Goal: Task Accomplishment & Management: Complete application form

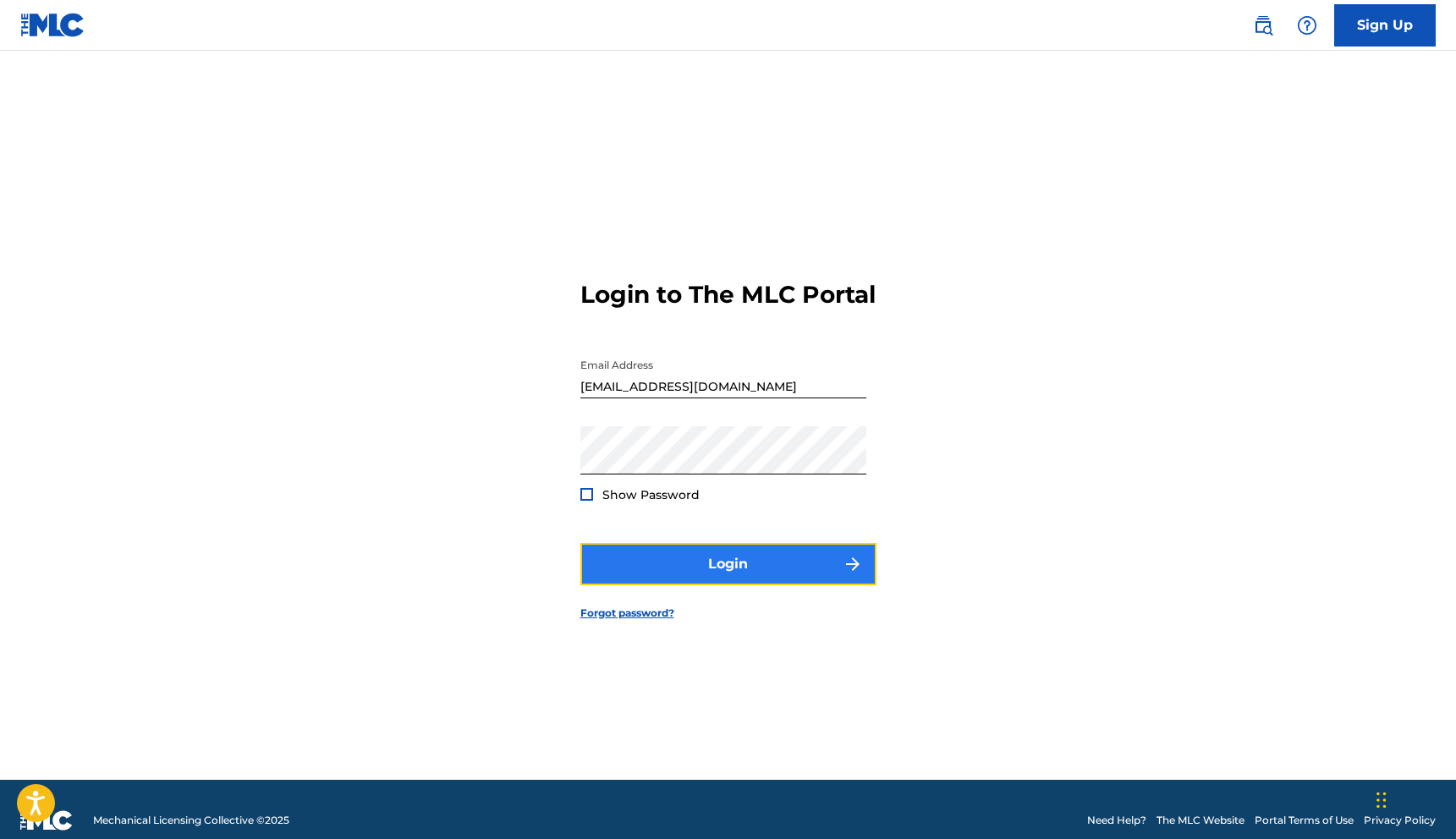
click at [615, 574] on button "Login" at bounding box center [728, 564] width 296 height 42
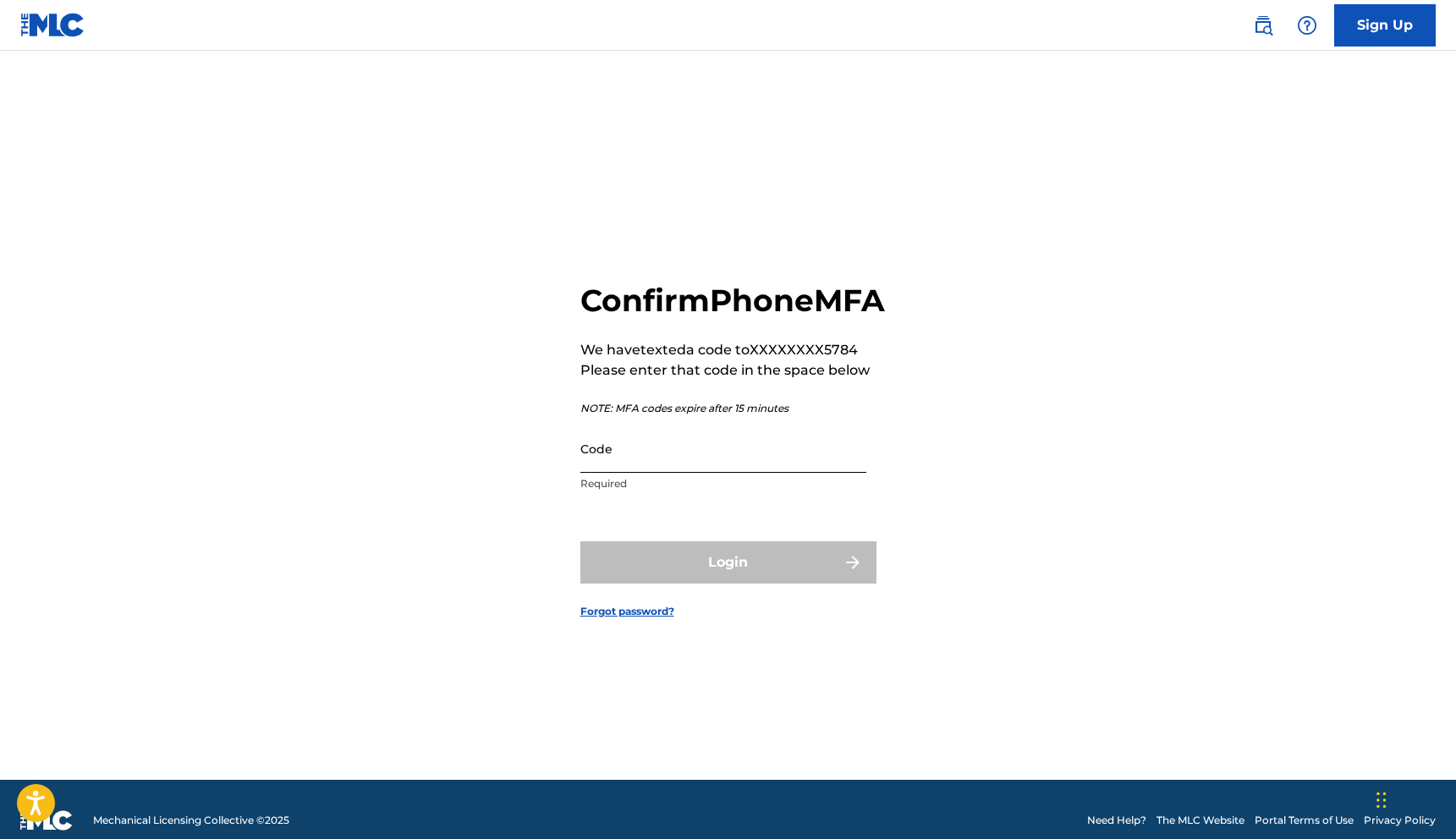
click at [725, 473] on input "Code" at bounding box center [723, 449] width 285 height 48
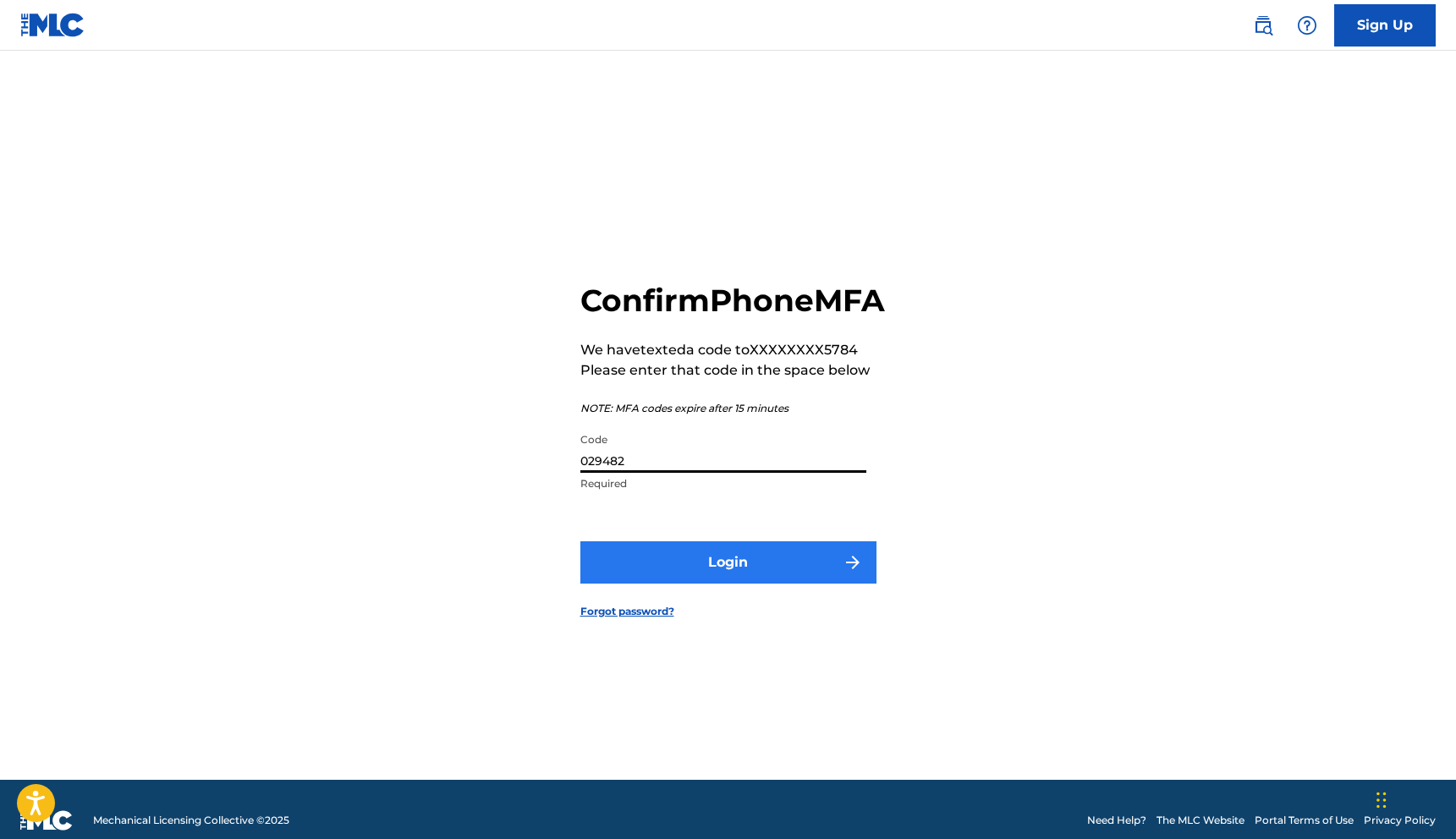
type input "029482"
click at [745, 566] on button "Login" at bounding box center [728, 562] width 296 height 42
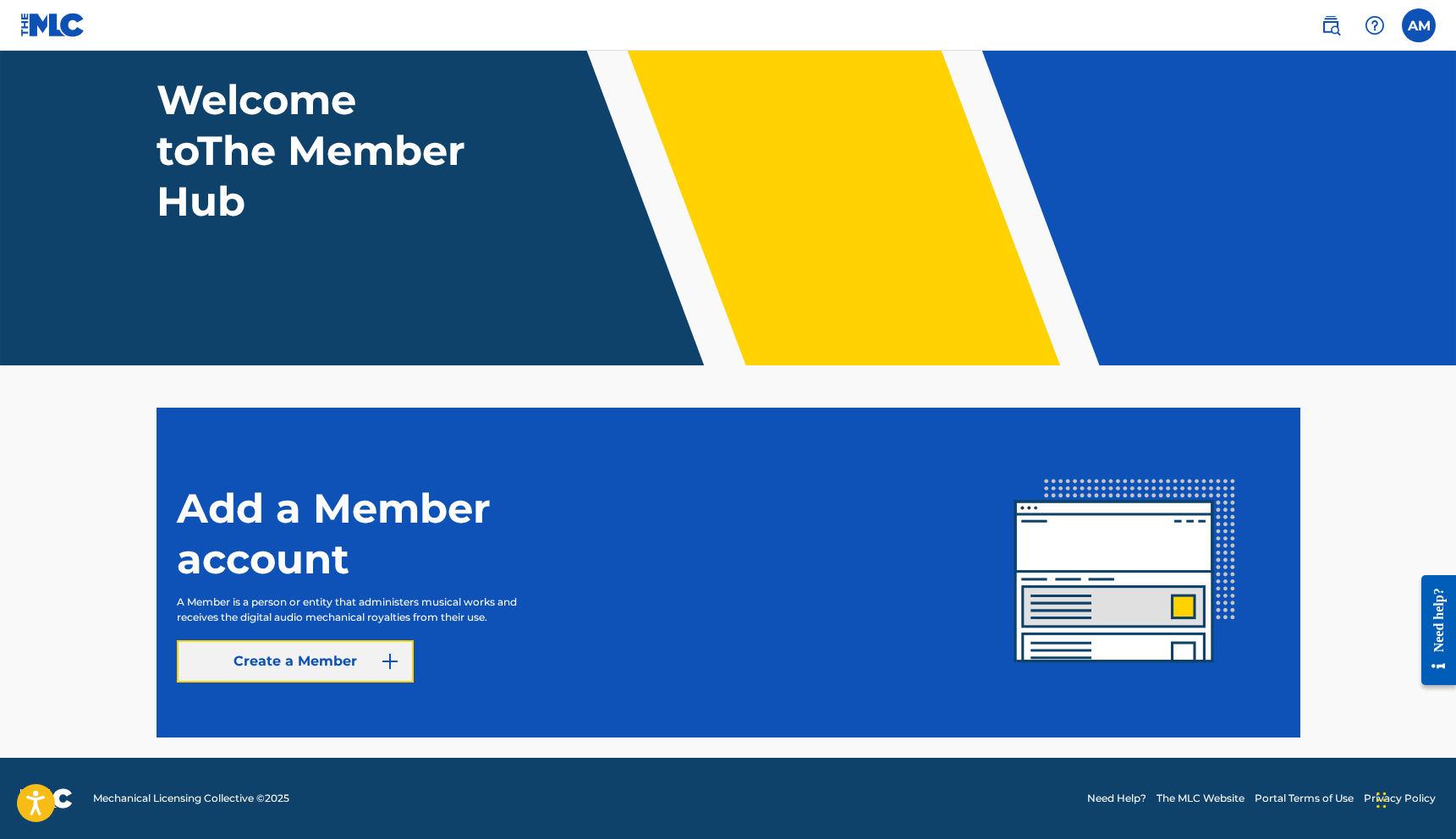
click at [368, 675] on link "Create a Member" at bounding box center [294, 661] width 236 height 42
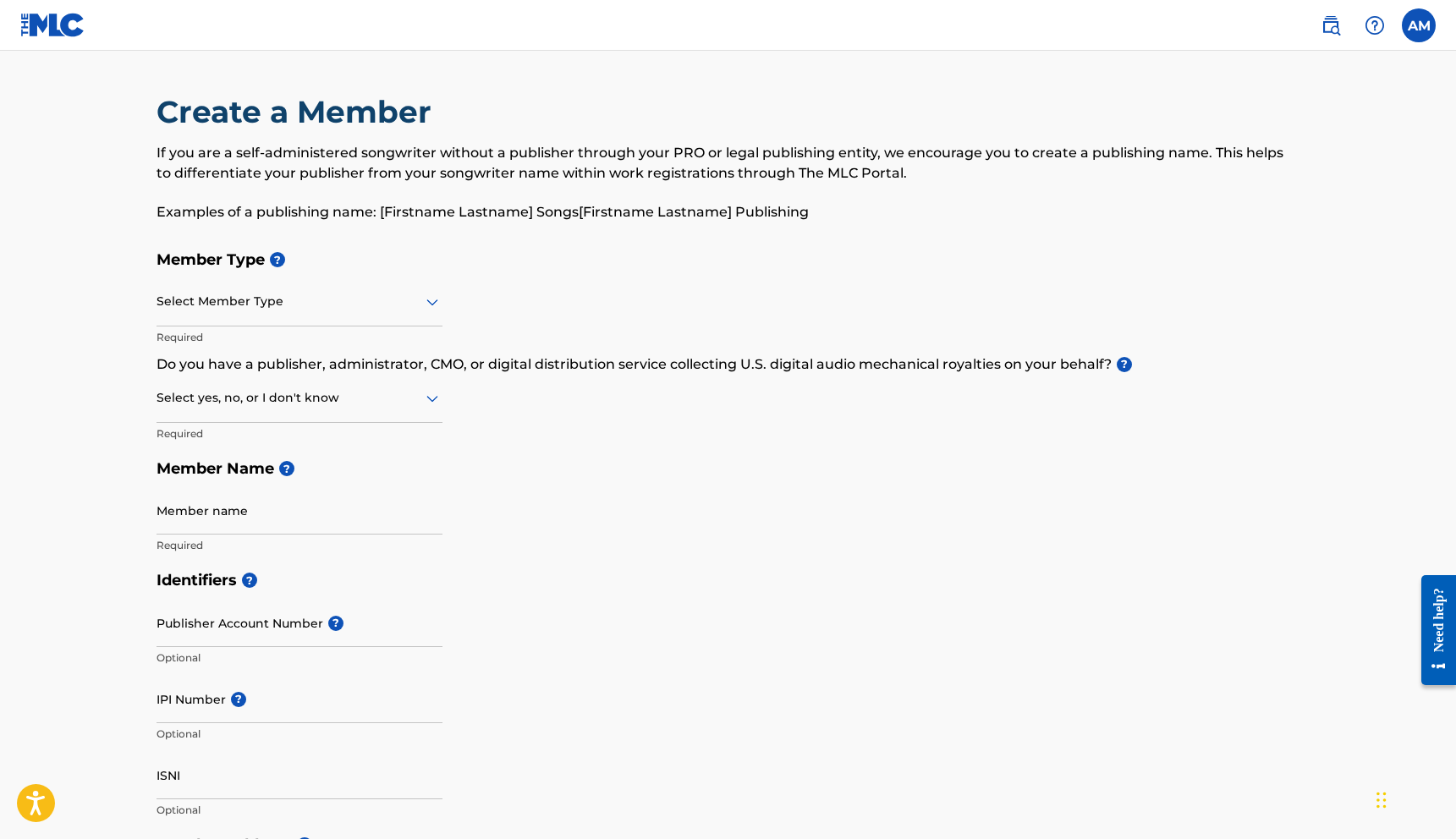
click at [363, 270] on h5 "Member Type ?" at bounding box center [728, 260] width 1144 height 37
click at [363, 298] on div at bounding box center [299, 302] width 285 height 21
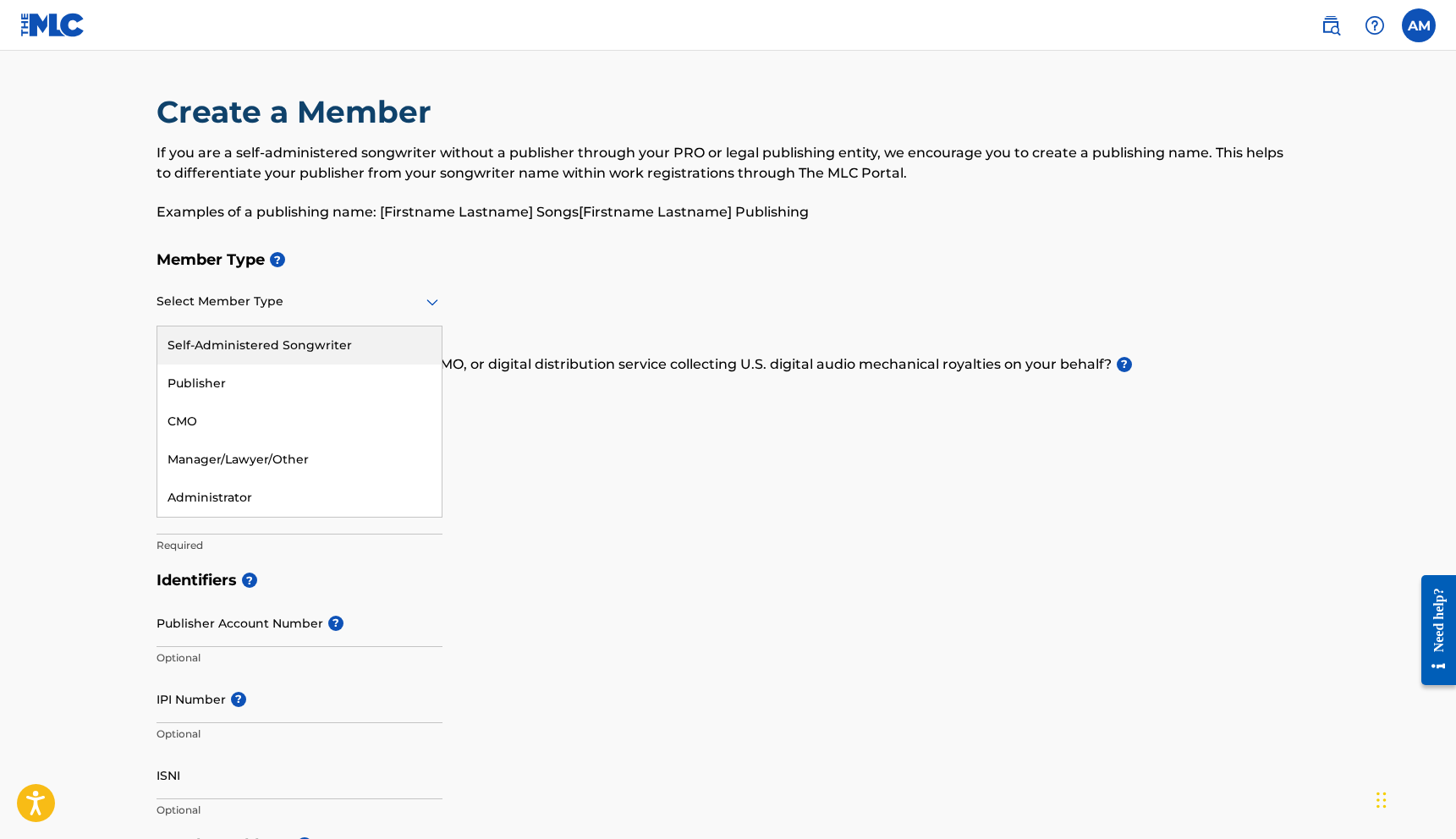
click at [355, 348] on div "Self-Administered Songwriter" at bounding box center [299, 345] width 285 height 38
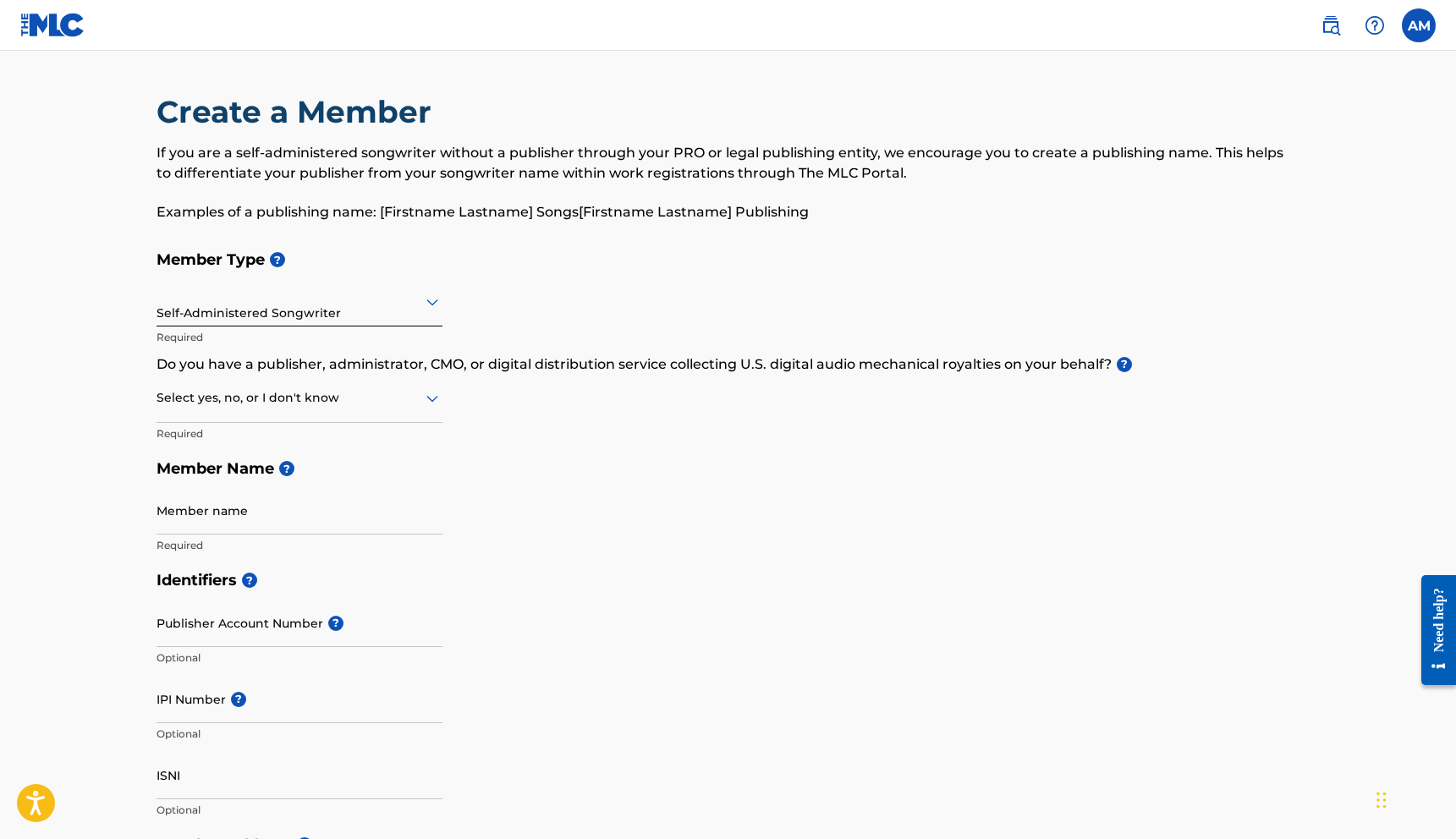
click at [432, 403] on icon at bounding box center [432, 400] width 12 height 7
click at [363, 437] on div "Yes" at bounding box center [299, 442] width 285 height 38
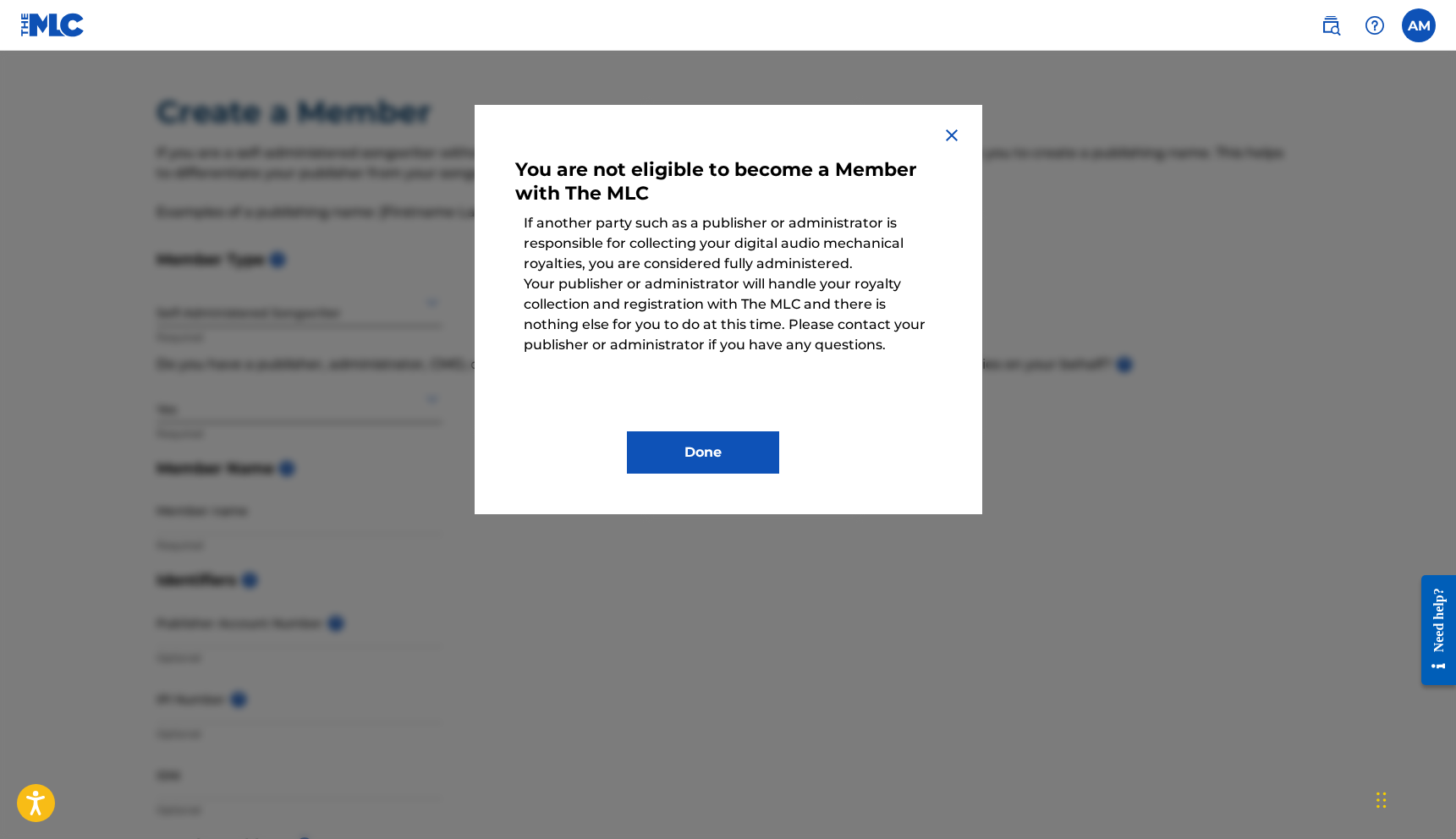
click at [957, 135] on img at bounding box center [951, 135] width 21 height 21
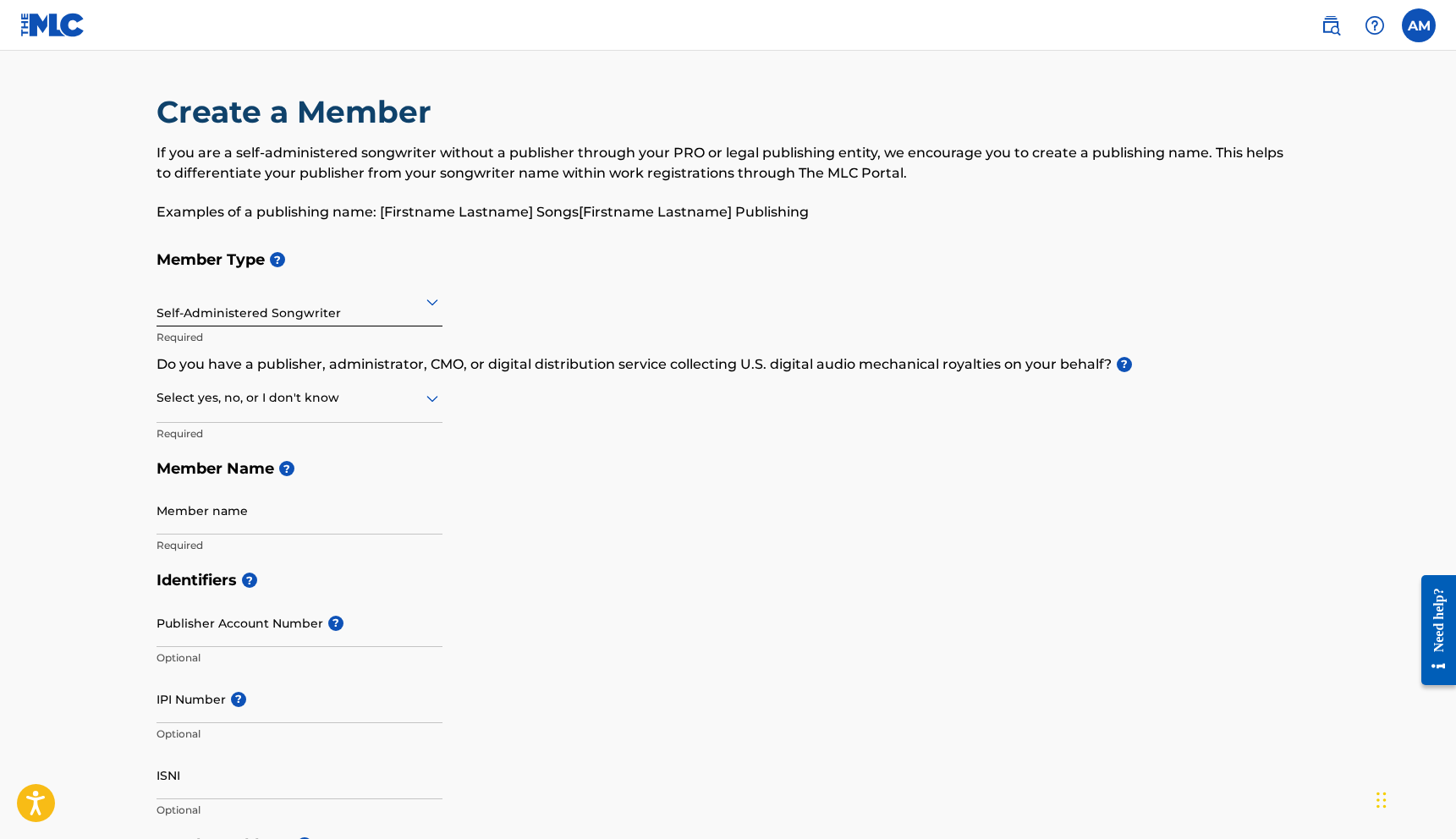
click at [374, 405] on div at bounding box center [299, 398] width 285 height 21
click at [600, 395] on div "Member Type ? Self-Administered Songwriter Required Do you have a publisher, ad…" at bounding box center [728, 402] width 1144 height 320
click at [209, 639] on input "Publisher Account Number ?" at bounding box center [299, 623] width 285 height 48
click at [99, 355] on main "Create a Member If you are a self-administered songwriter without a publisher t…" at bounding box center [728, 810] width 1456 height 1520
click at [252, 413] on div "Select yes, no, or I don't know" at bounding box center [299, 399] width 285 height 48
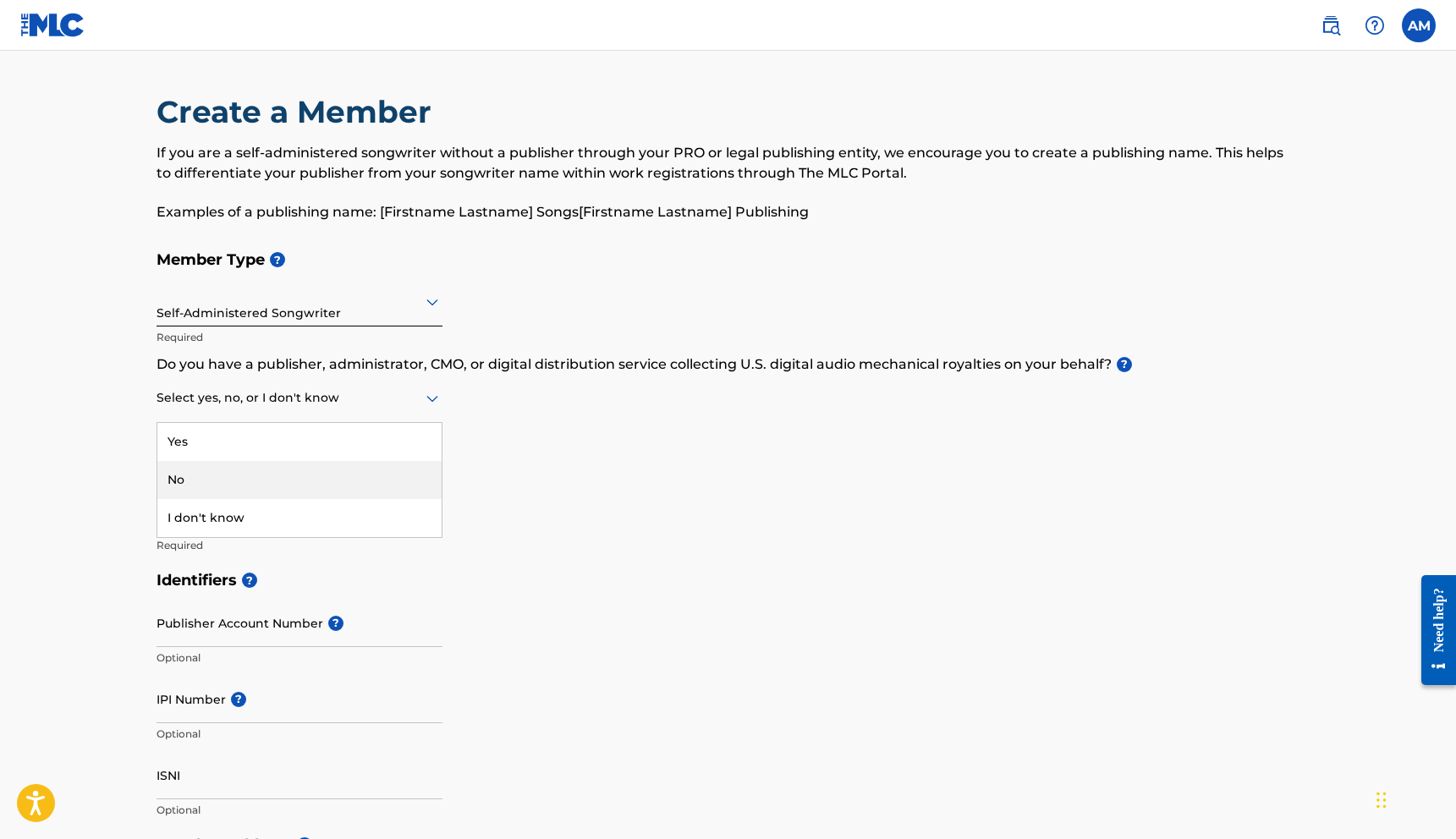
click at [214, 468] on div "No" at bounding box center [299, 480] width 285 height 38
click at [355, 308] on div at bounding box center [299, 302] width 285 height 21
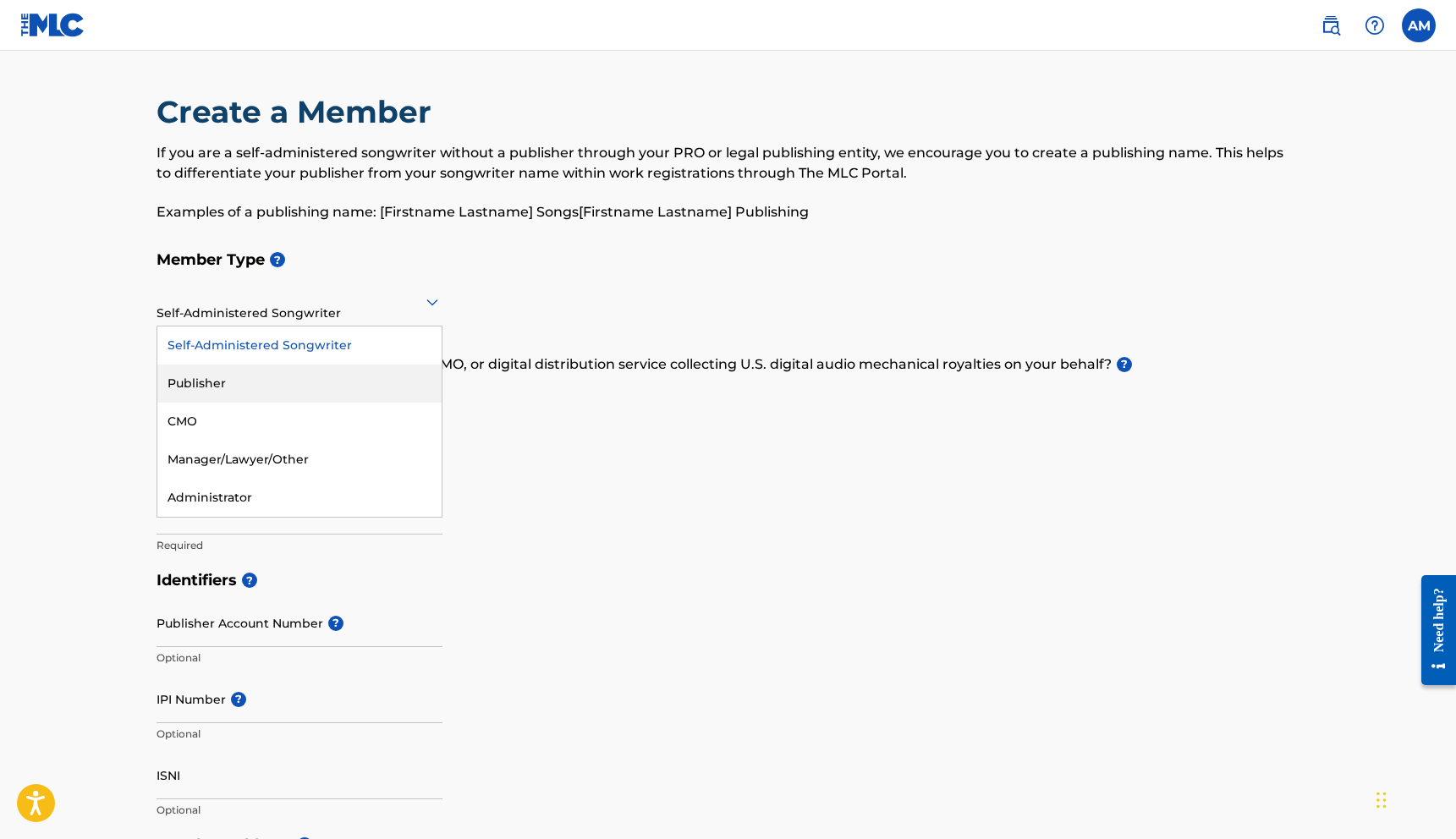
click at [286, 387] on div "Publisher" at bounding box center [299, 384] width 285 height 38
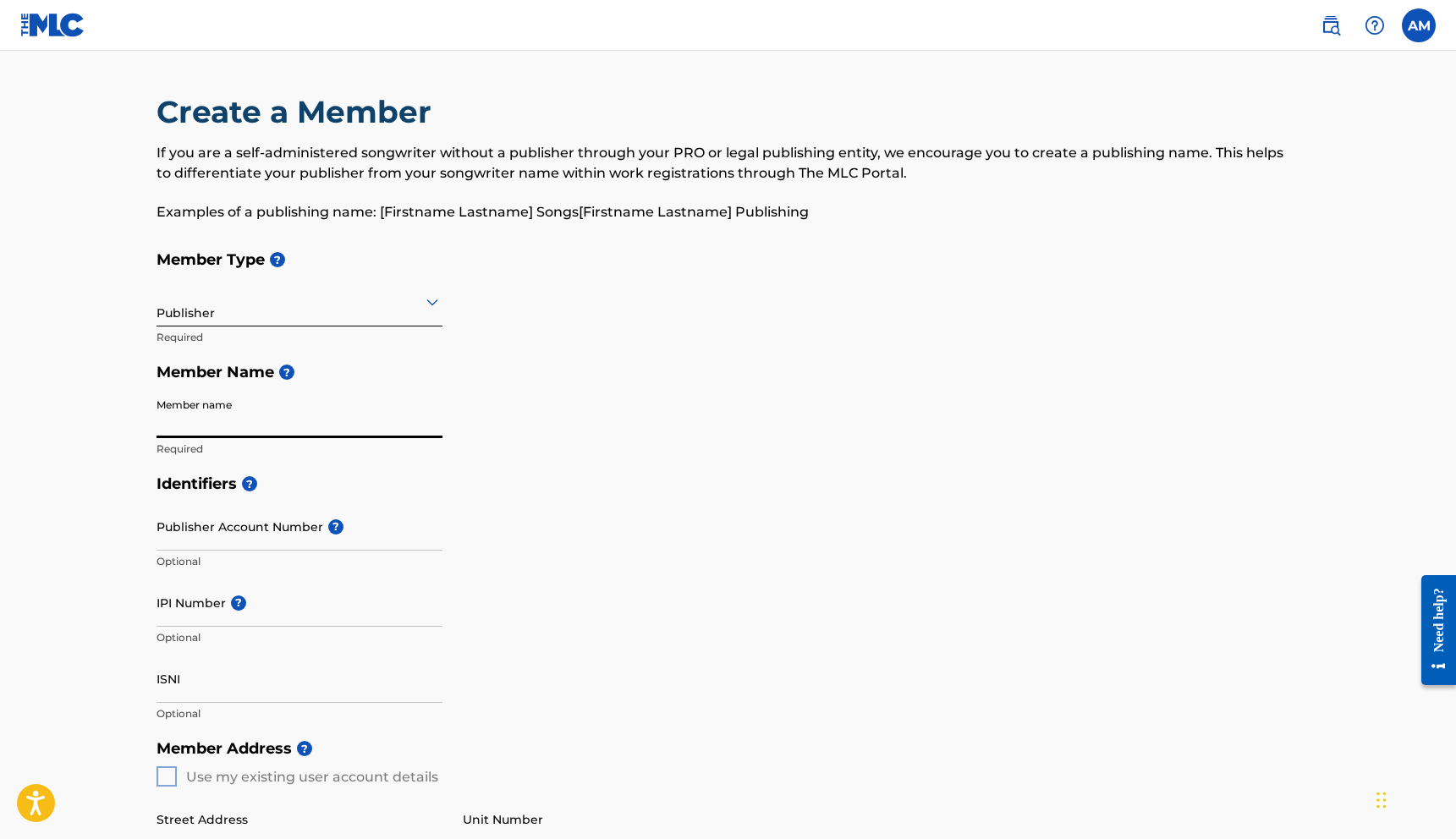
click at [315, 428] on input "Member name" at bounding box center [299, 414] width 285 height 48
click at [632, 478] on h5 "Identifiers ?" at bounding box center [728, 484] width 1144 height 37
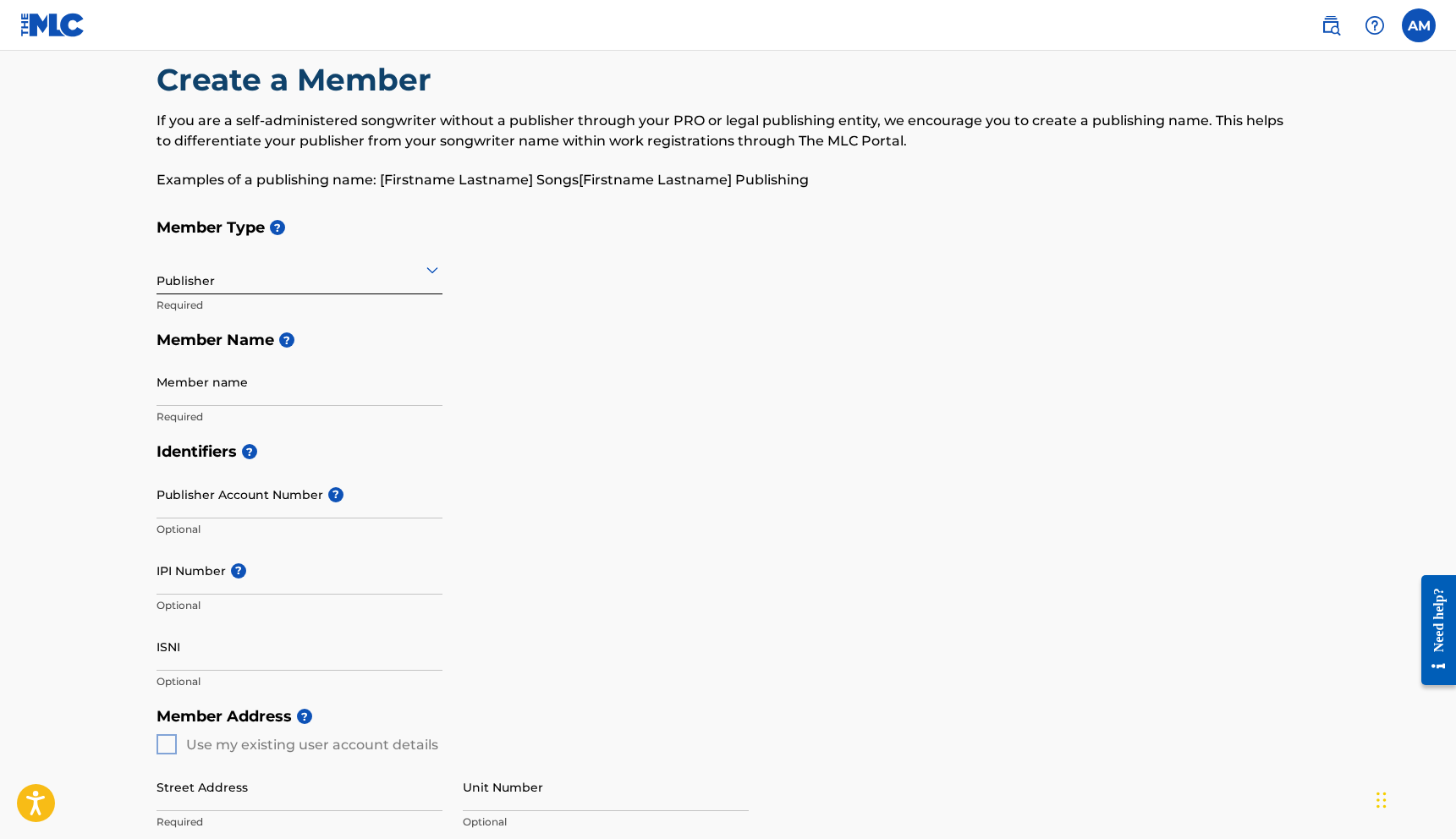
scroll to position [14, 0]
